Goal: Information Seeking & Learning: Learn about a topic

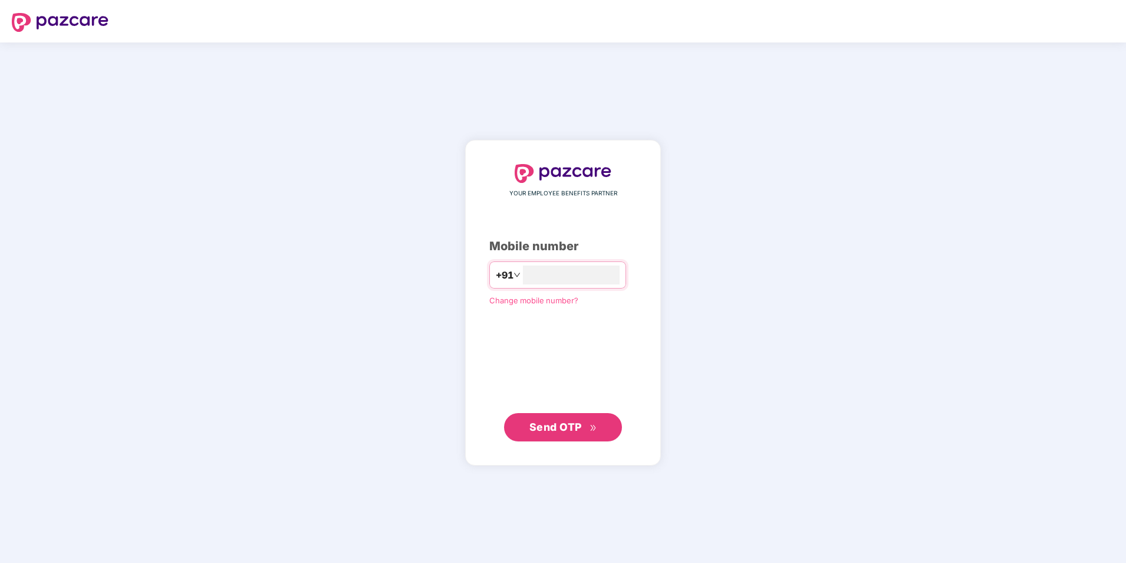
type input "**********"
click at [557, 429] on span "Send OTP" at bounding box center [556, 426] width 52 height 12
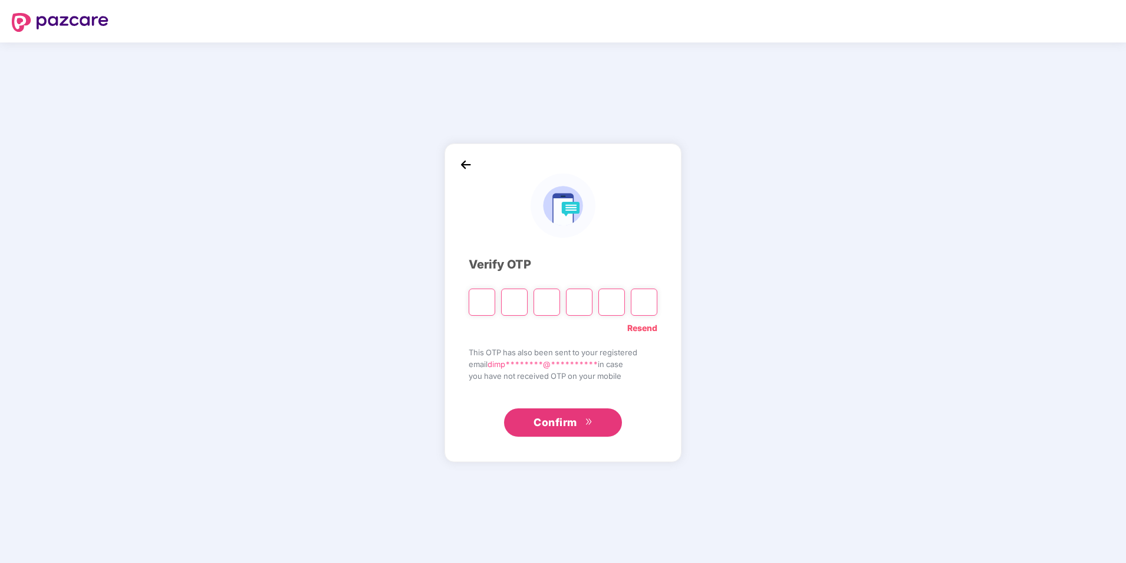
type input "*"
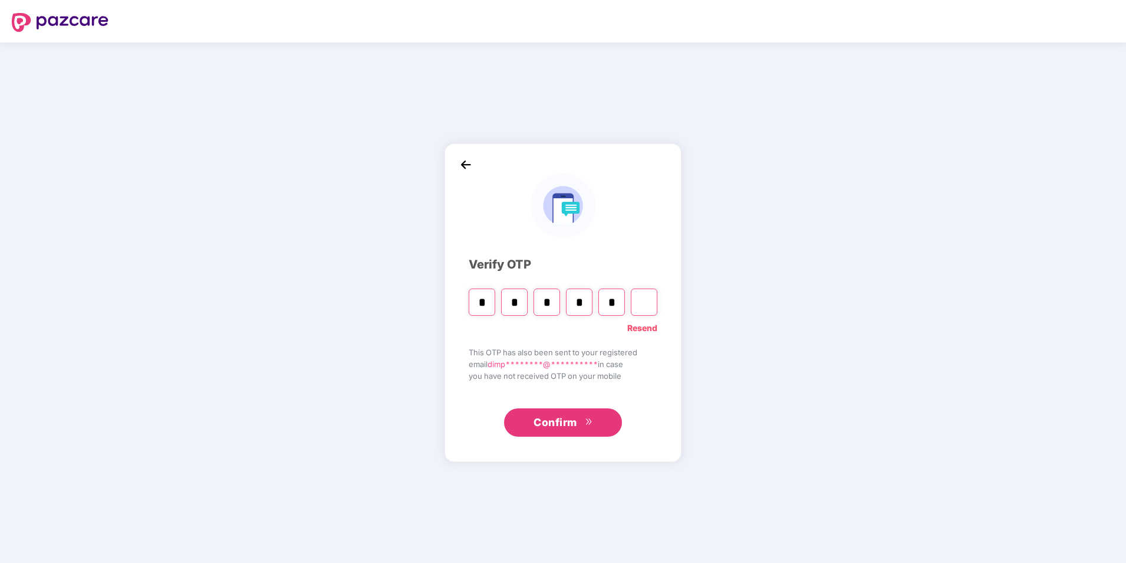
type input "*"
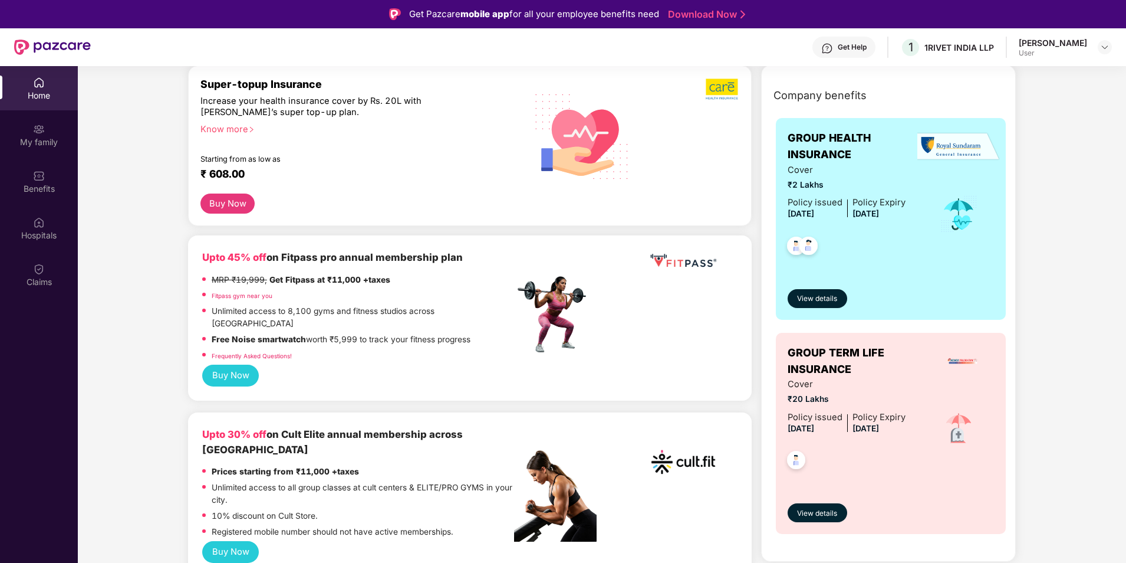
scroll to position [118, 0]
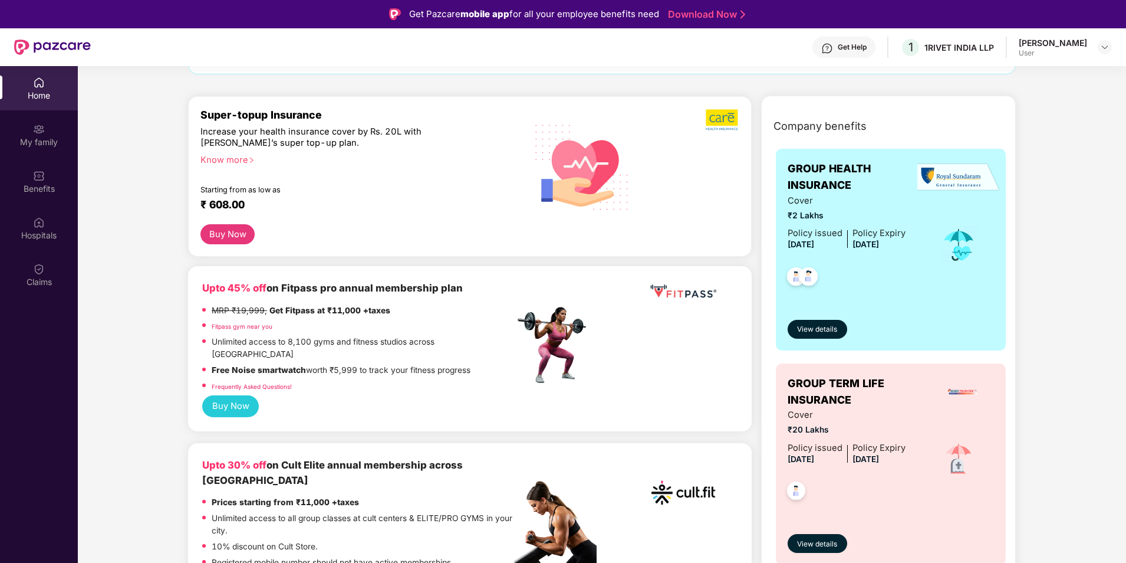
click at [826, 410] on span "Cover" at bounding box center [847, 415] width 118 height 14
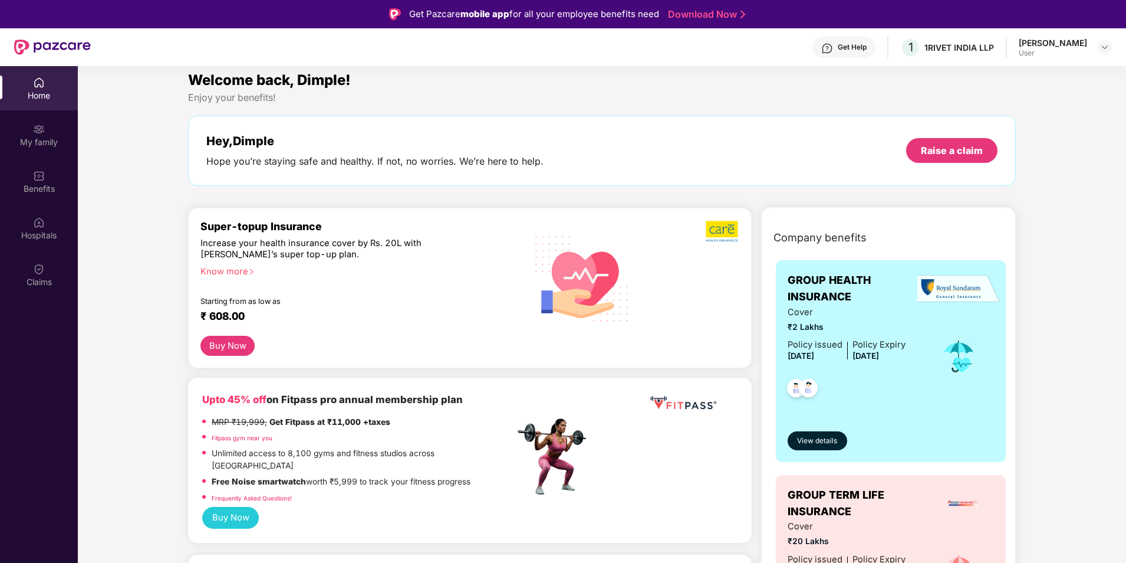
scroll to position [0, 0]
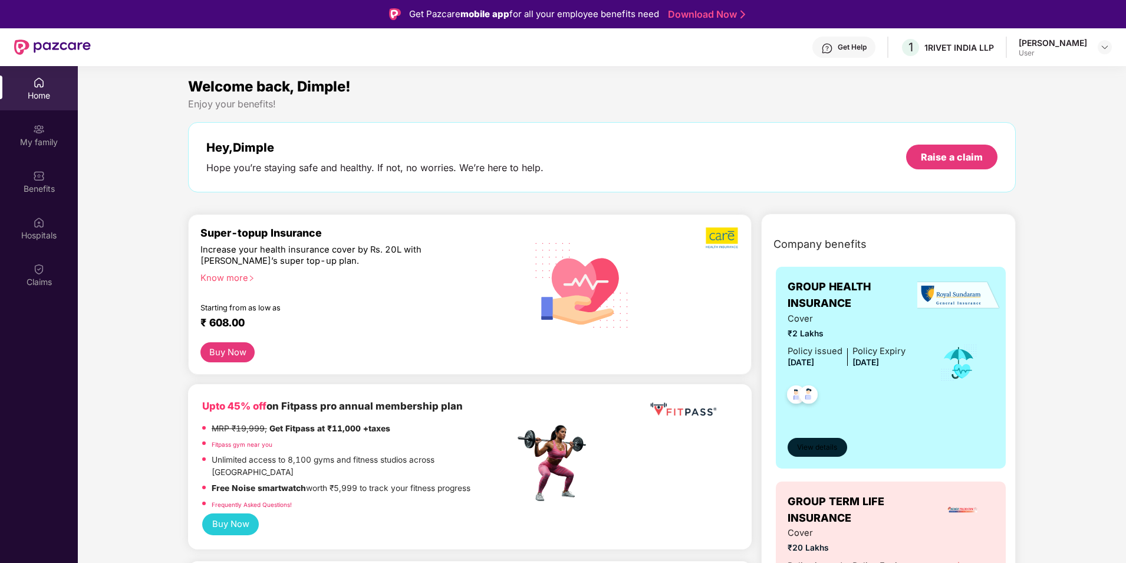
click at [829, 450] on span "View details" at bounding box center [817, 447] width 40 height 11
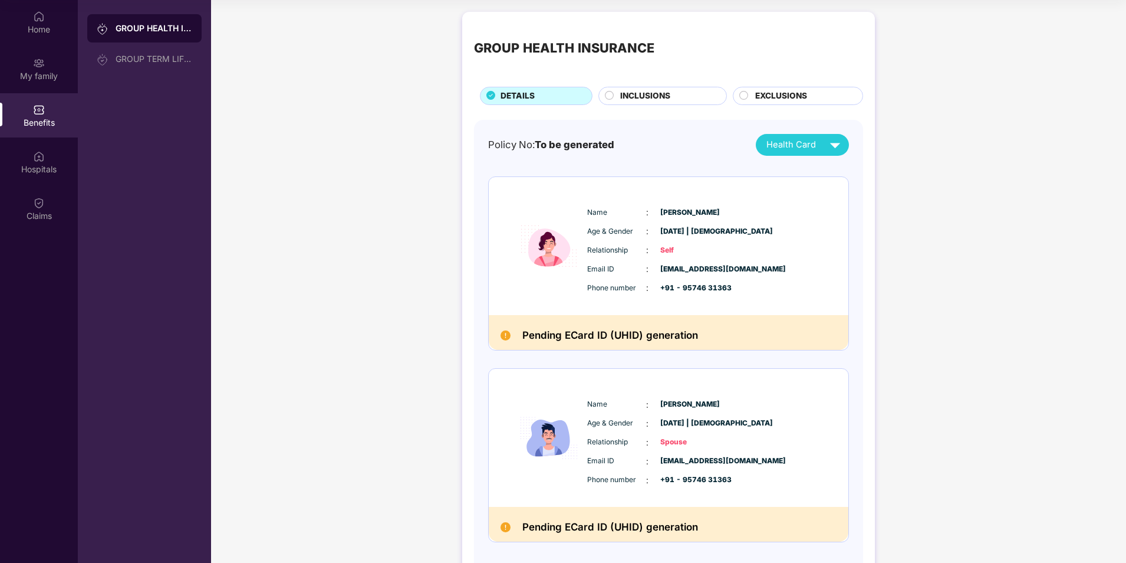
click at [646, 100] on span "INCLUSIONS" at bounding box center [645, 96] width 50 height 13
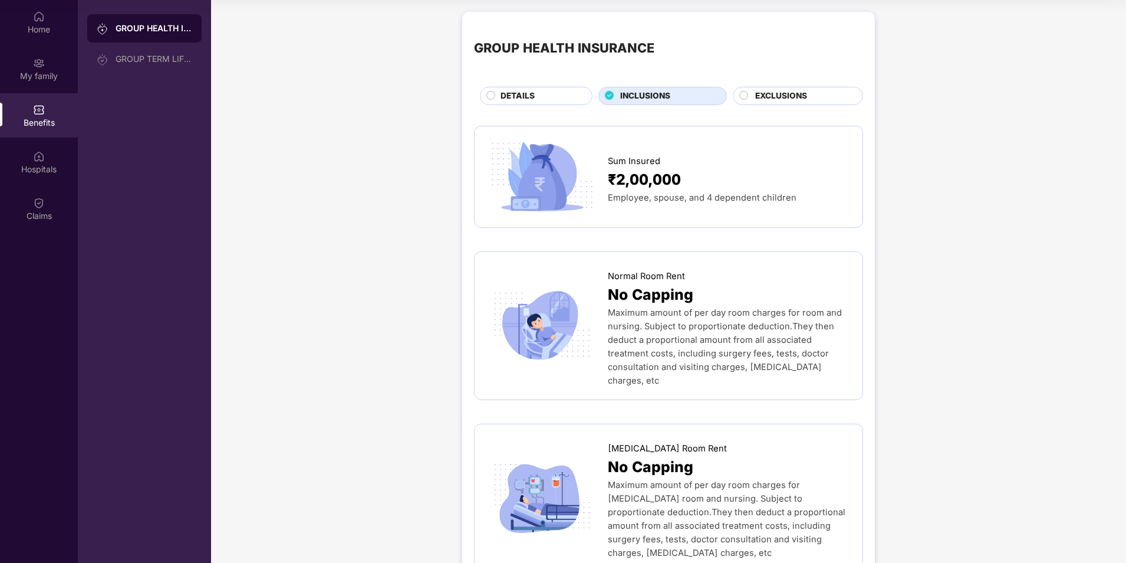
click at [819, 99] on div "EXCLUSIONS" at bounding box center [803, 97] width 107 height 15
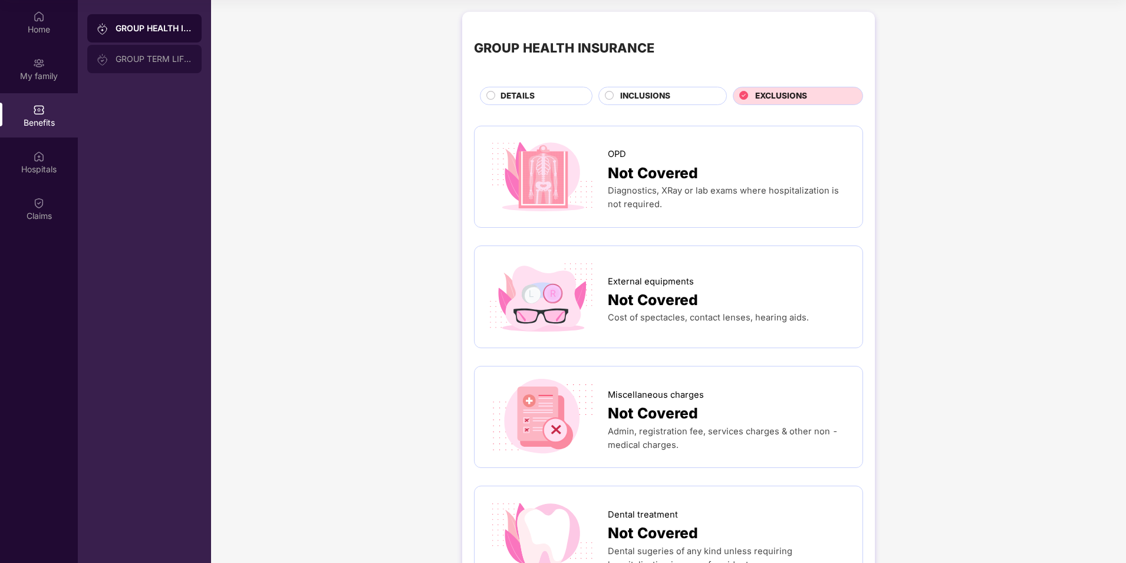
click at [155, 57] on div "GROUP TERM LIFE INSURANCE" at bounding box center [154, 58] width 77 height 9
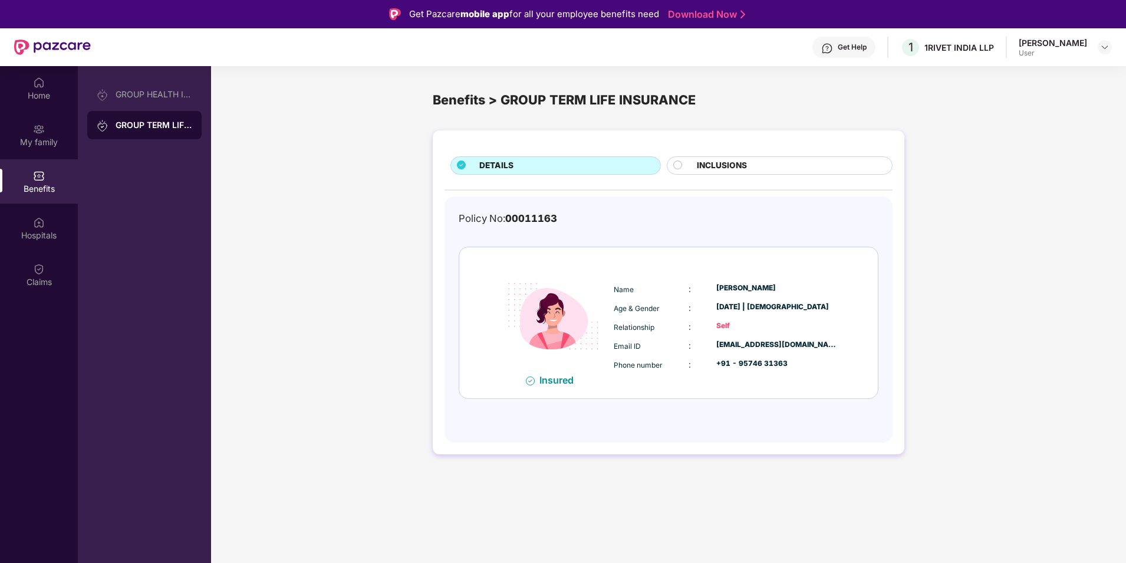
click at [740, 163] on span "INCLUSIONS" at bounding box center [722, 165] width 50 height 13
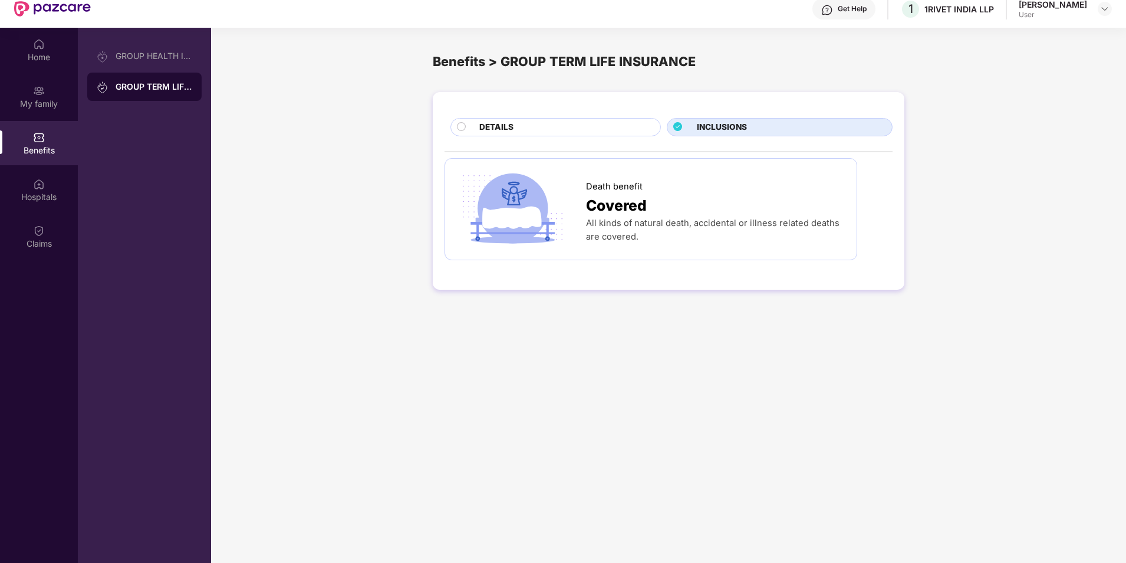
scroll to position [59, 0]
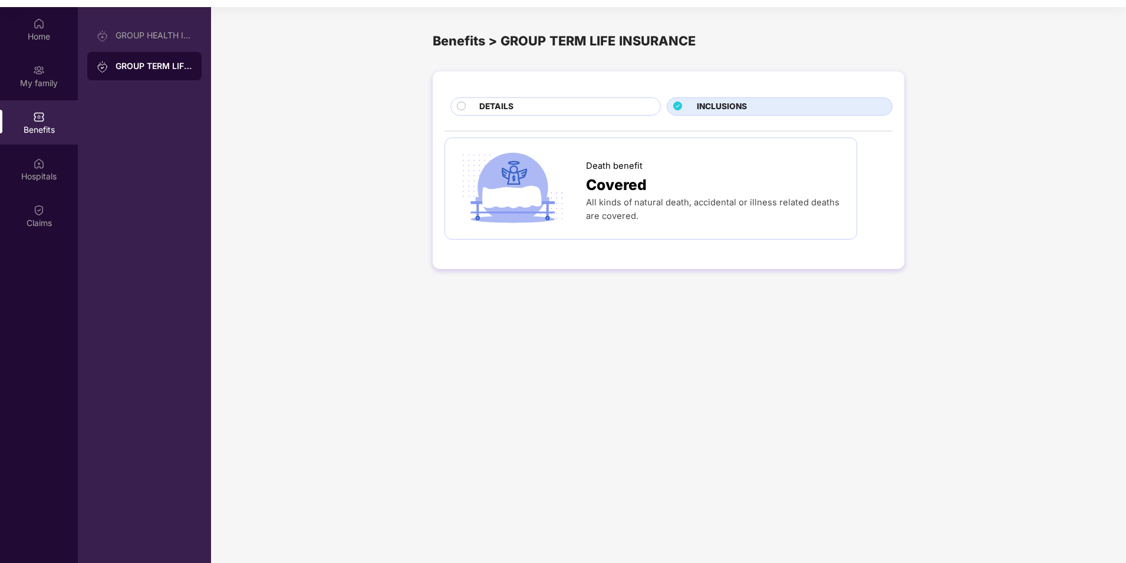
click at [564, 181] on img at bounding box center [512, 189] width 111 height 78
click at [558, 100] on div "DETAILS" at bounding box center [564, 107] width 181 height 15
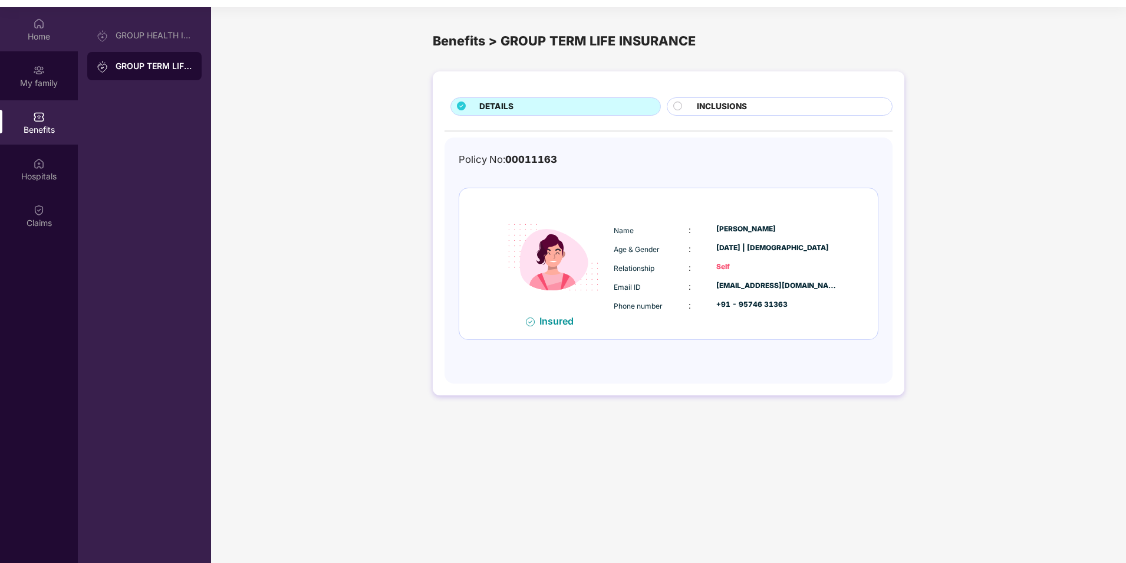
click at [29, 34] on div "Home" at bounding box center [39, 37] width 78 height 12
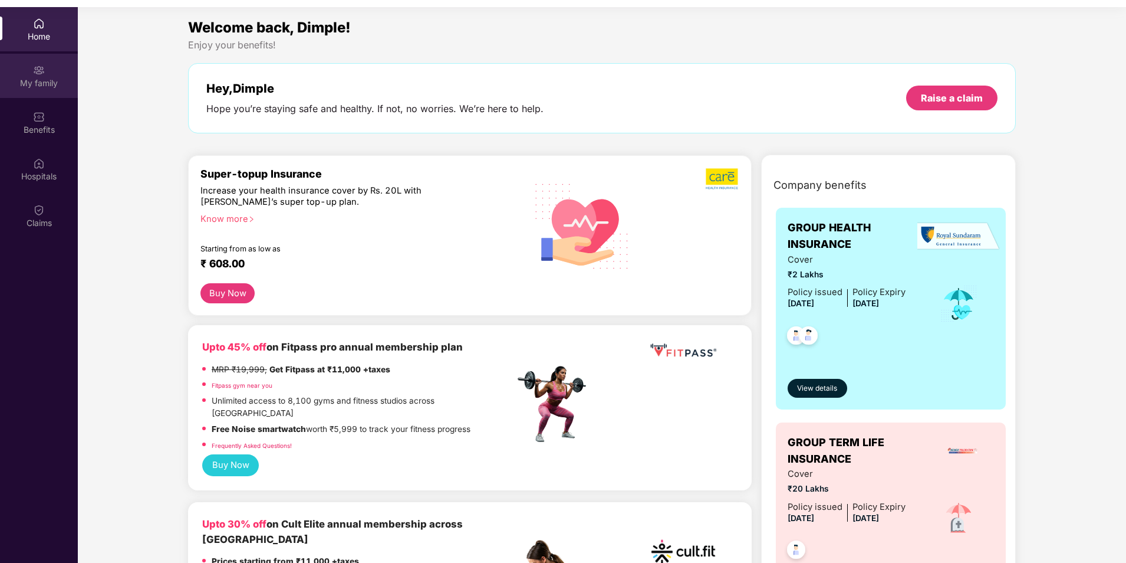
click at [33, 83] on div "My family" at bounding box center [39, 83] width 78 height 12
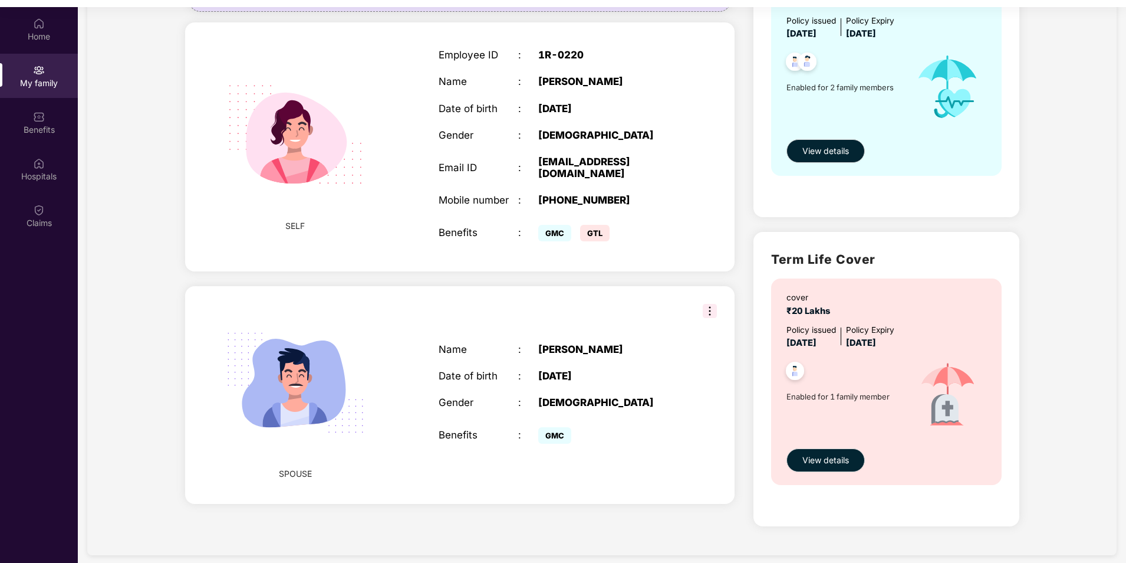
scroll to position [172, 0]
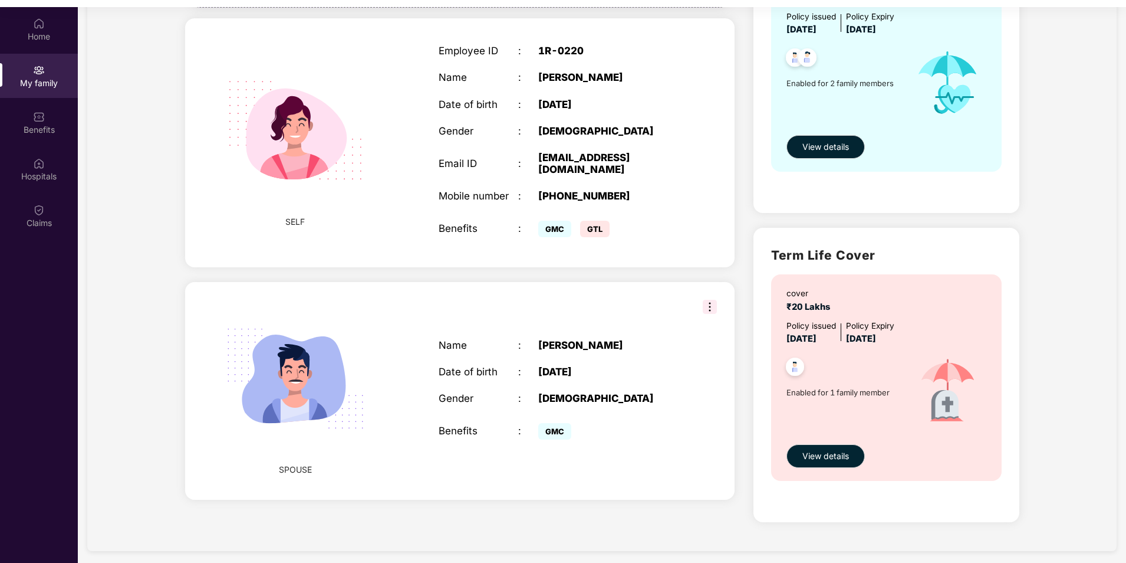
click at [593, 221] on span "GTL" at bounding box center [594, 229] width 29 height 17
click at [800, 373] on img at bounding box center [795, 368] width 29 height 29
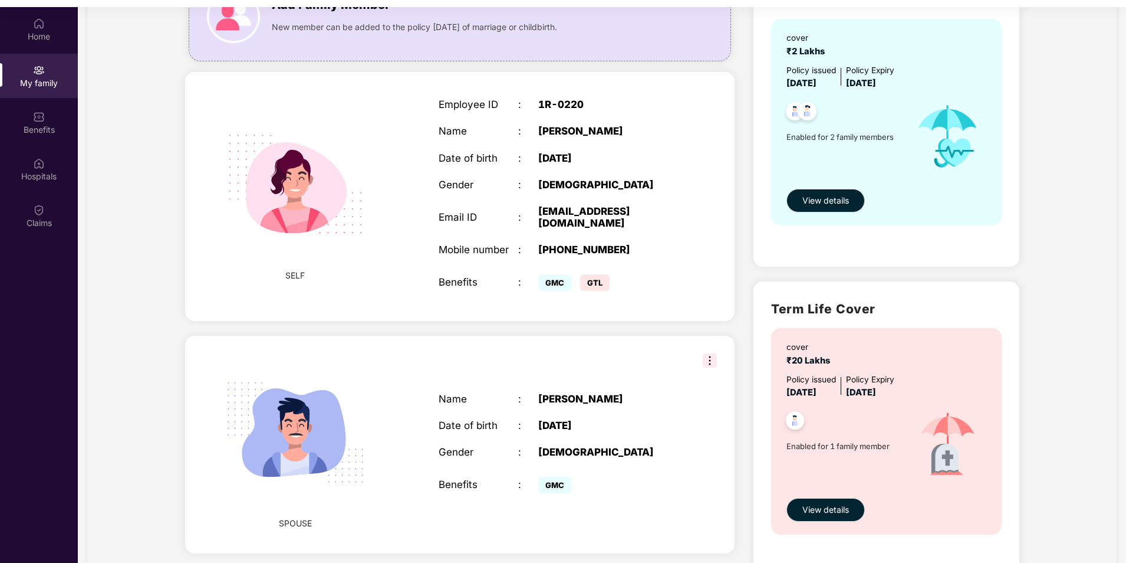
scroll to position [0, 0]
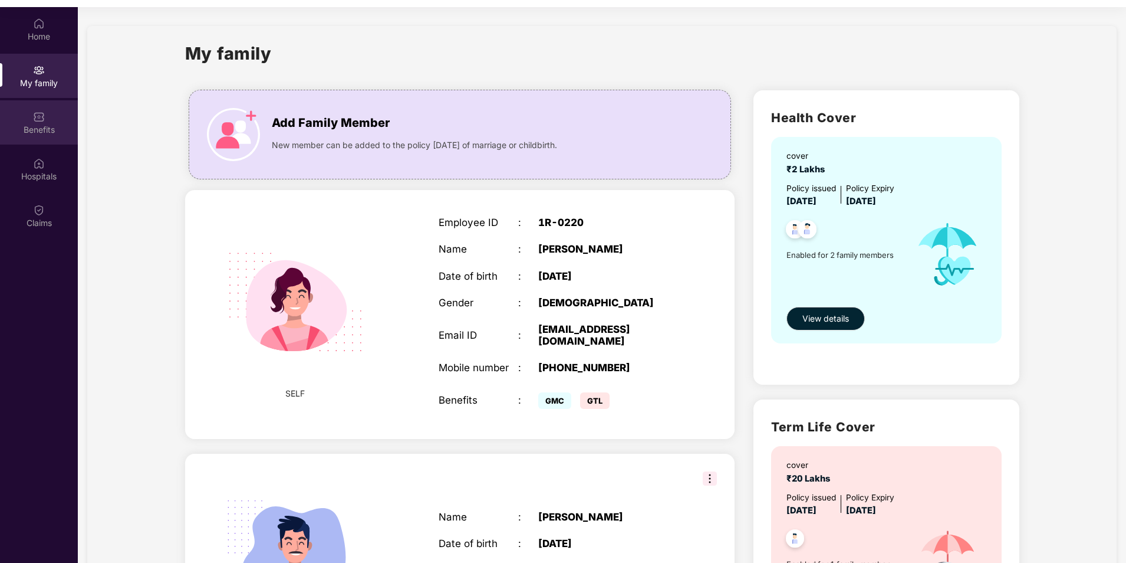
click at [32, 134] on div "Benefits" at bounding box center [39, 130] width 78 height 12
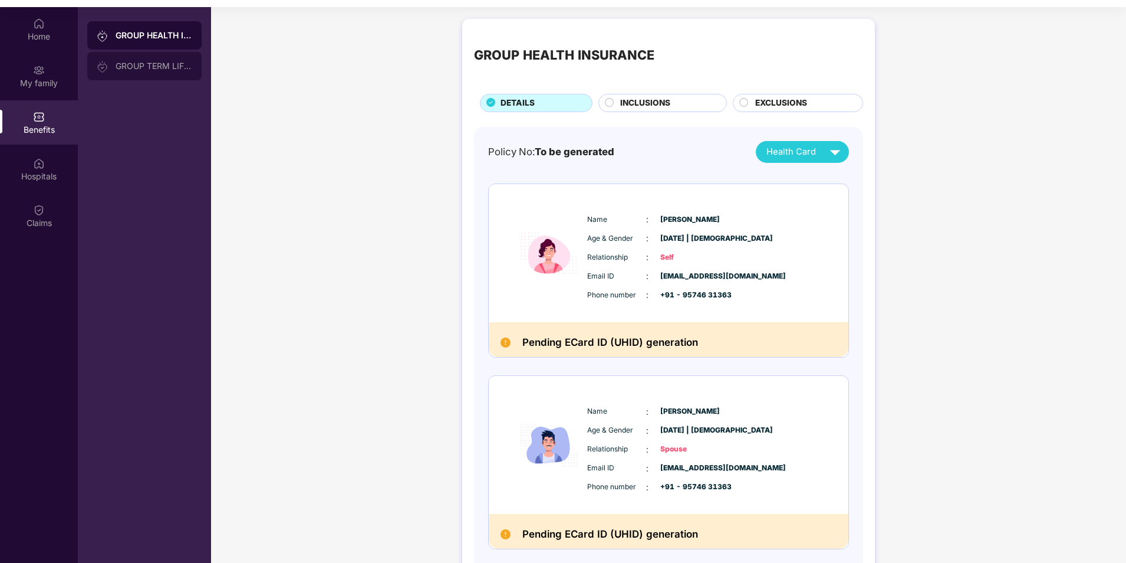
click at [112, 68] on div at bounding box center [106, 66] width 19 height 13
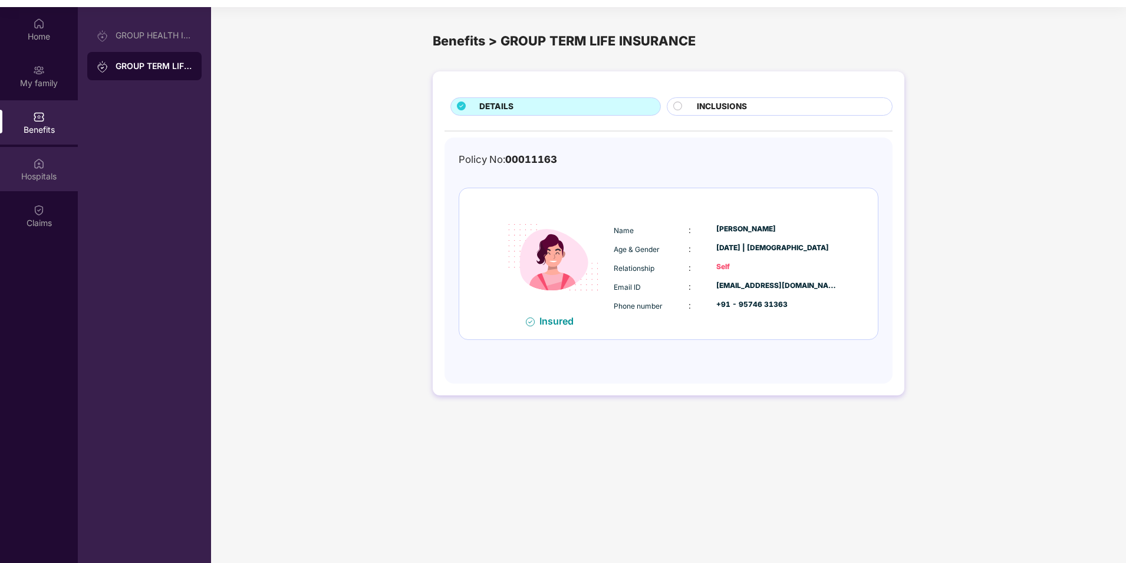
click at [44, 174] on div "Hospitals" at bounding box center [39, 176] width 78 height 12
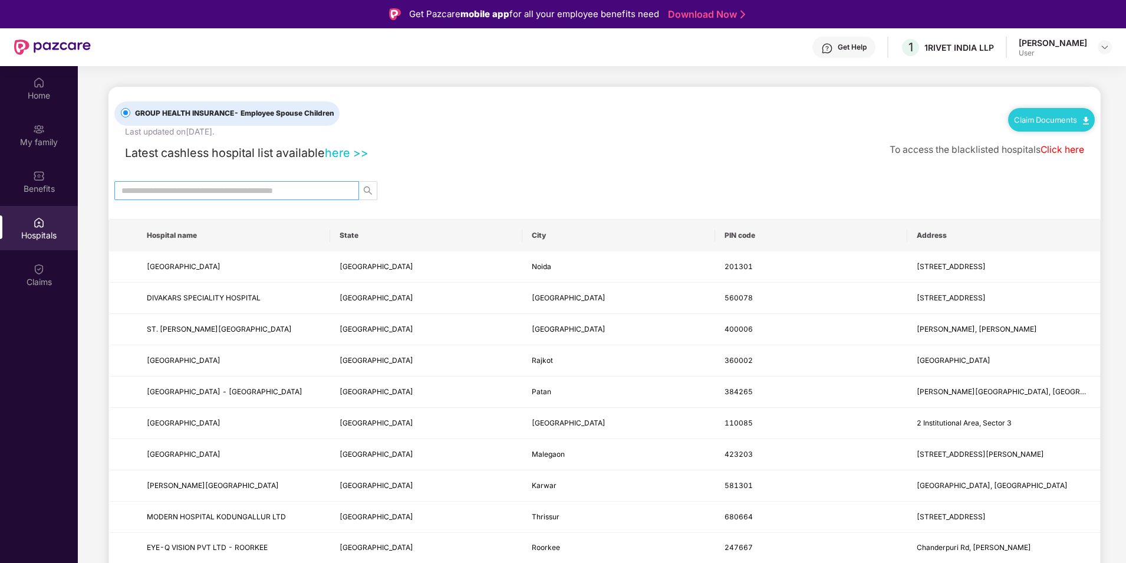
click at [191, 185] on input "text" at bounding box center [231, 190] width 221 height 13
type input "******"
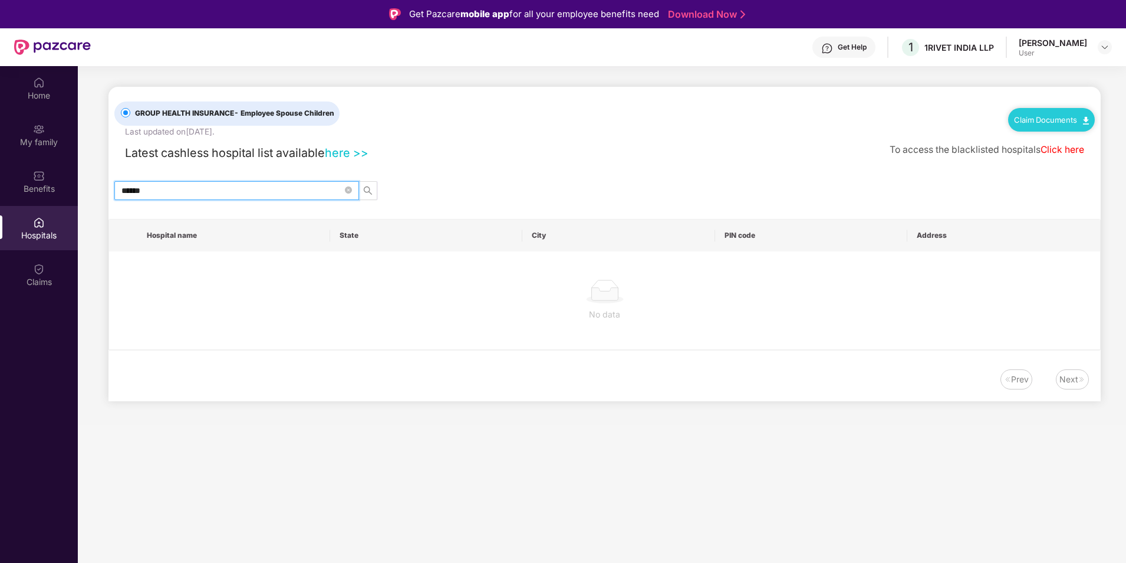
click at [351, 189] on icon "close-circle" at bounding box center [348, 189] width 7 height 7
click at [203, 188] on input "text" at bounding box center [231, 190] width 221 height 13
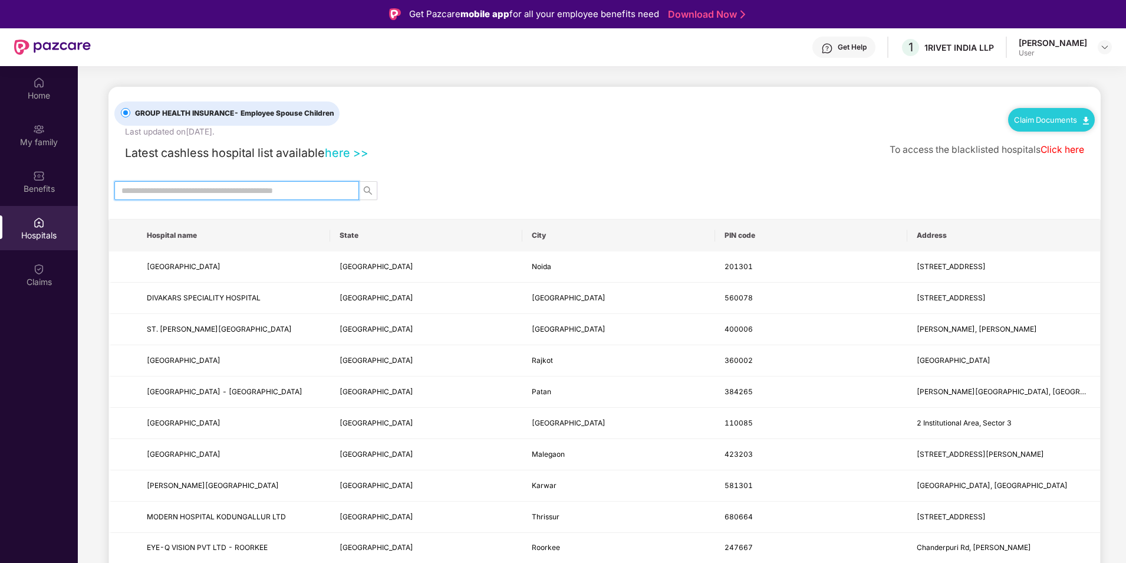
click at [1064, 149] on link "Click here" at bounding box center [1063, 149] width 44 height 11
click at [35, 284] on div "Claims" at bounding box center [39, 282] width 78 height 12
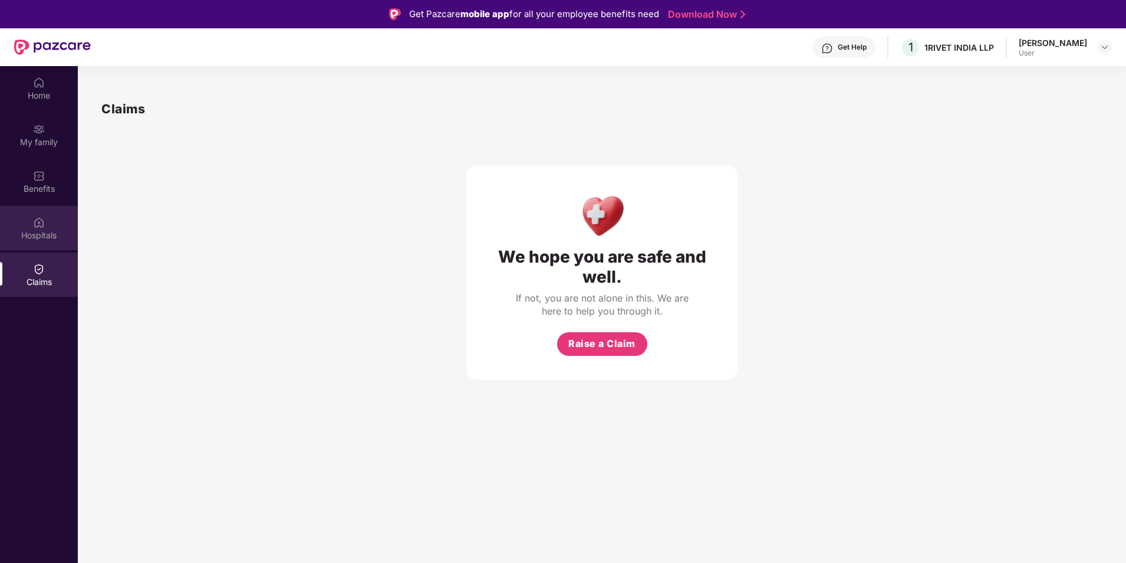
click at [40, 222] on img at bounding box center [39, 222] width 12 height 12
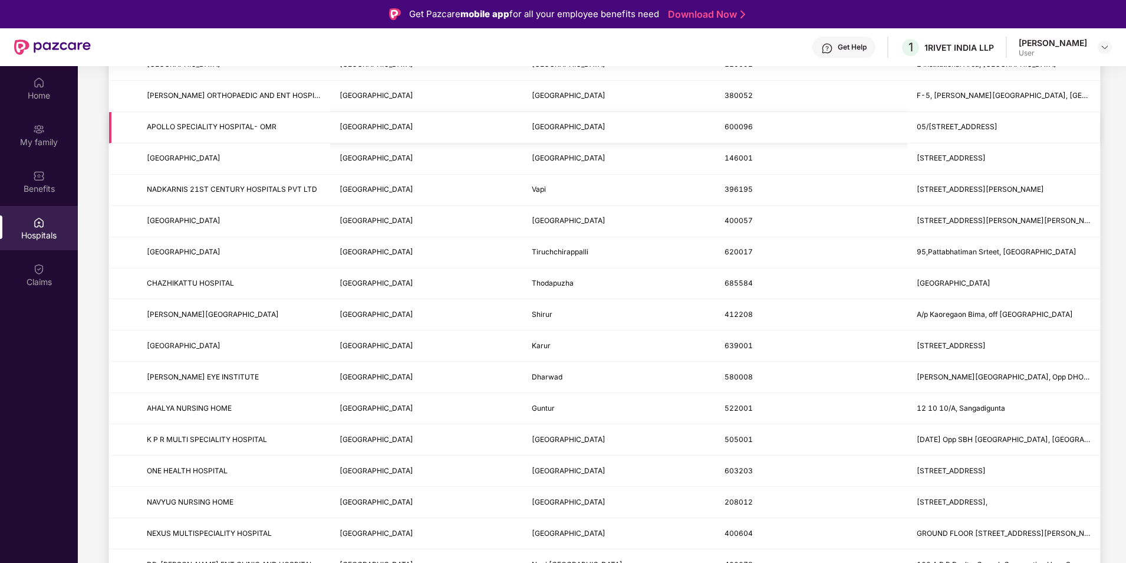
scroll to position [354, 0]
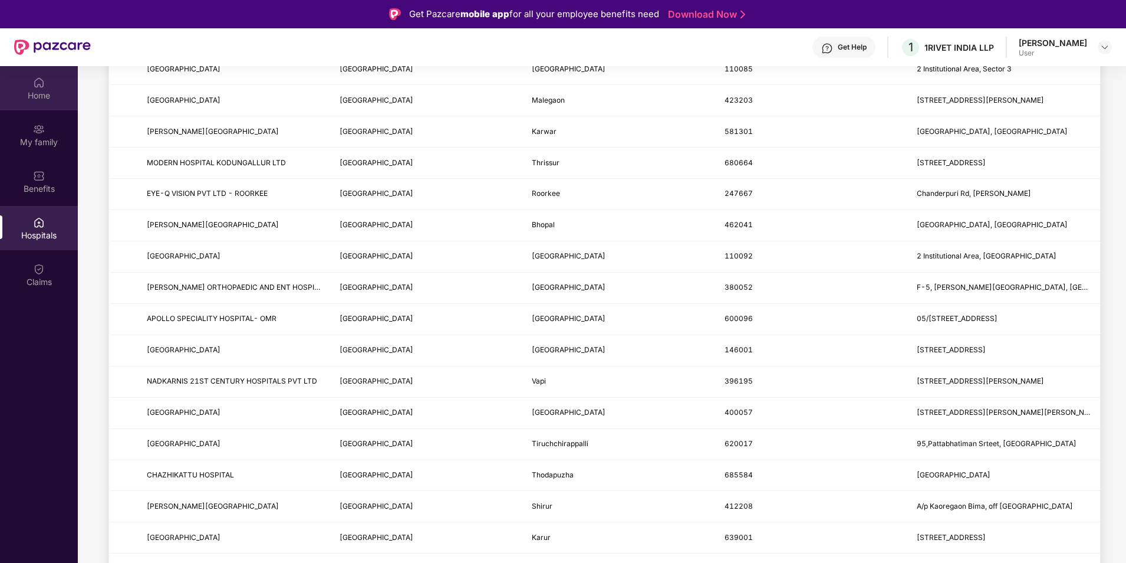
click at [51, 101] on div "Home" at bounding box center [39, 96] width 78 height 12
